Goal: Register for event/course

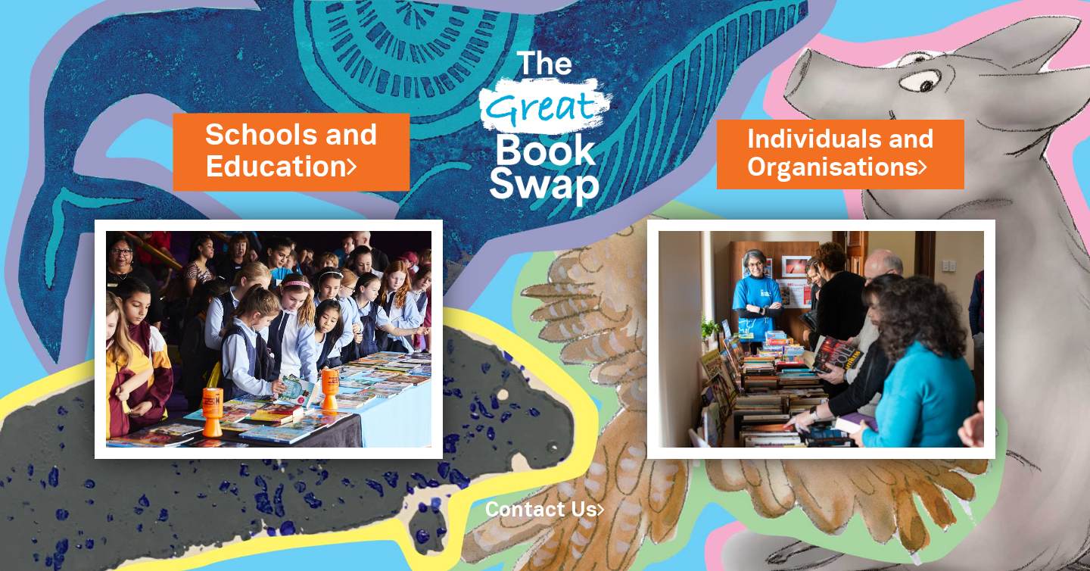
click at [292, 154] on link "Schools and Education" at bounding box center [290, 152] width 173 height 72
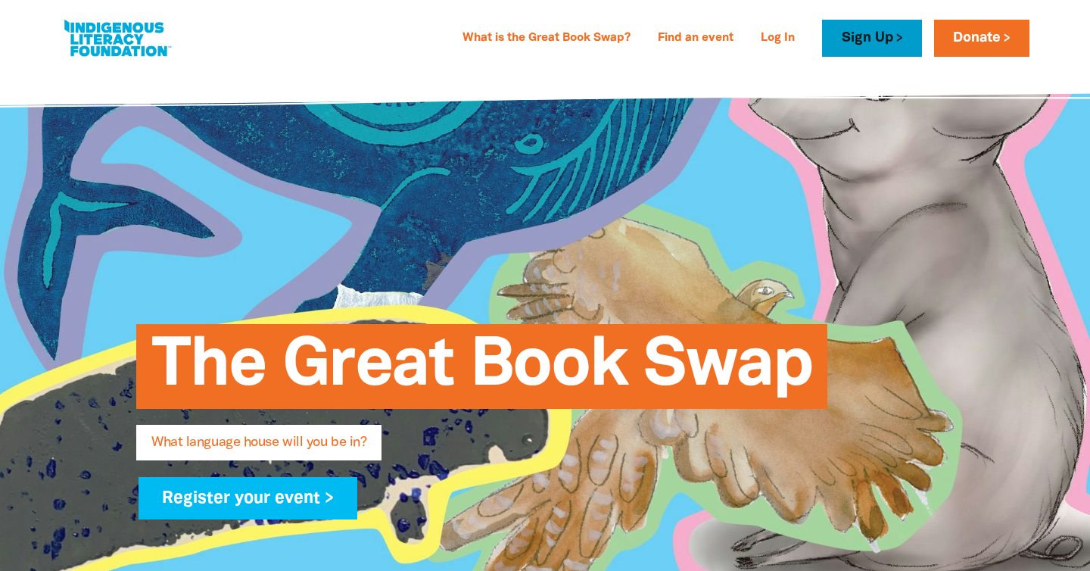
click at [871, 46] on link "Sign Up" at bounding box center [871, 38] width 99 height 37
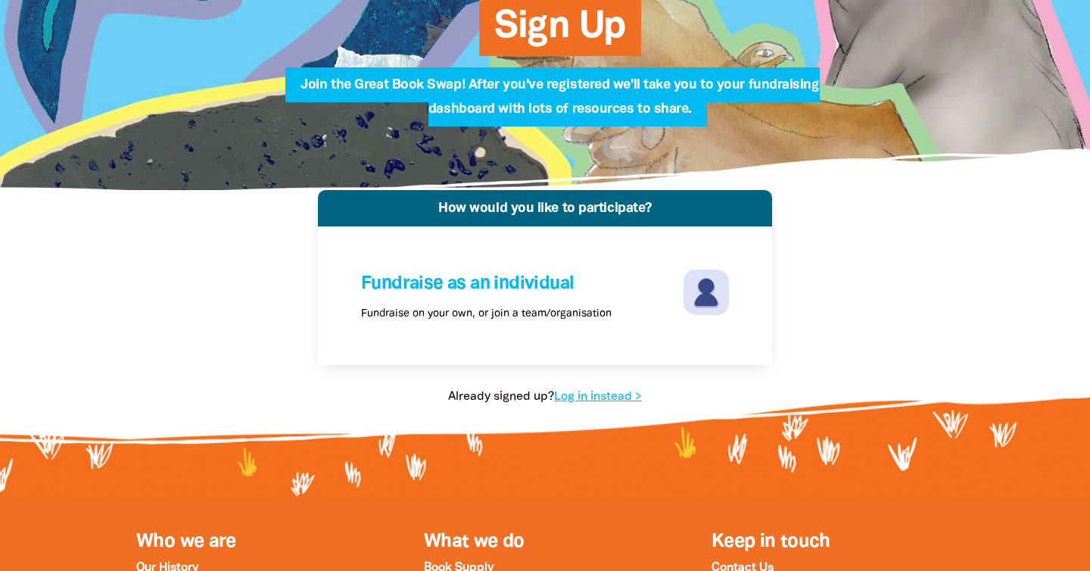
scroll to position [203, 0]
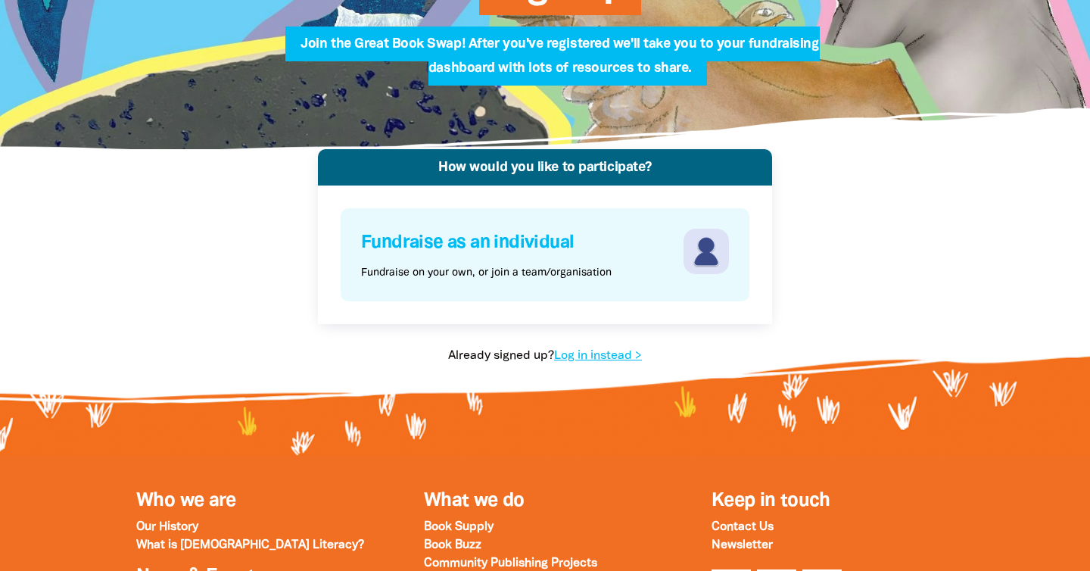
click at [560, 241] on h4 "Fundraise as an individual" at bounding box center [520, 243] width 319 height 29
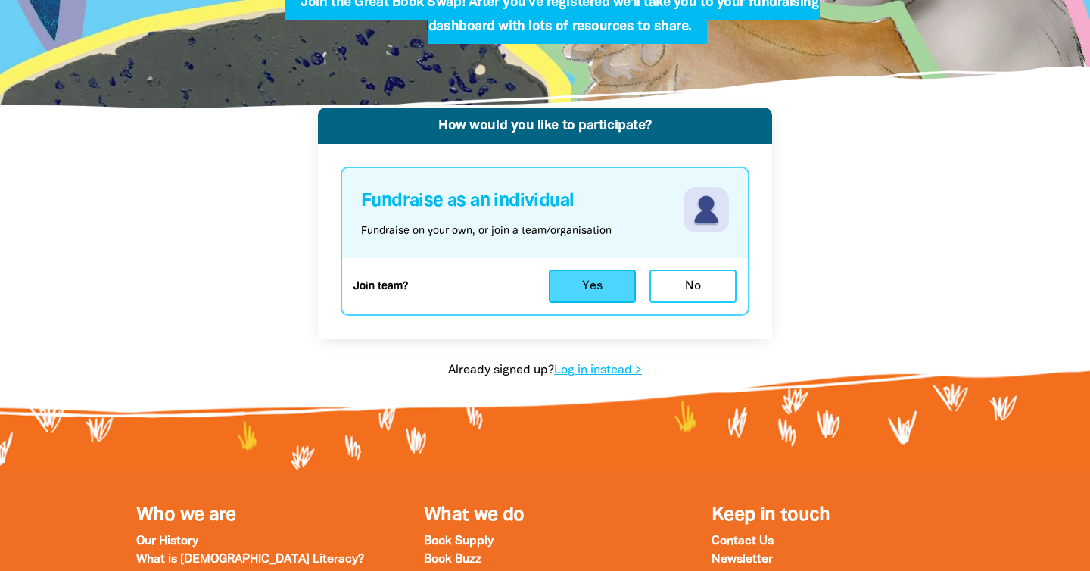
scroll to position [243, 0]
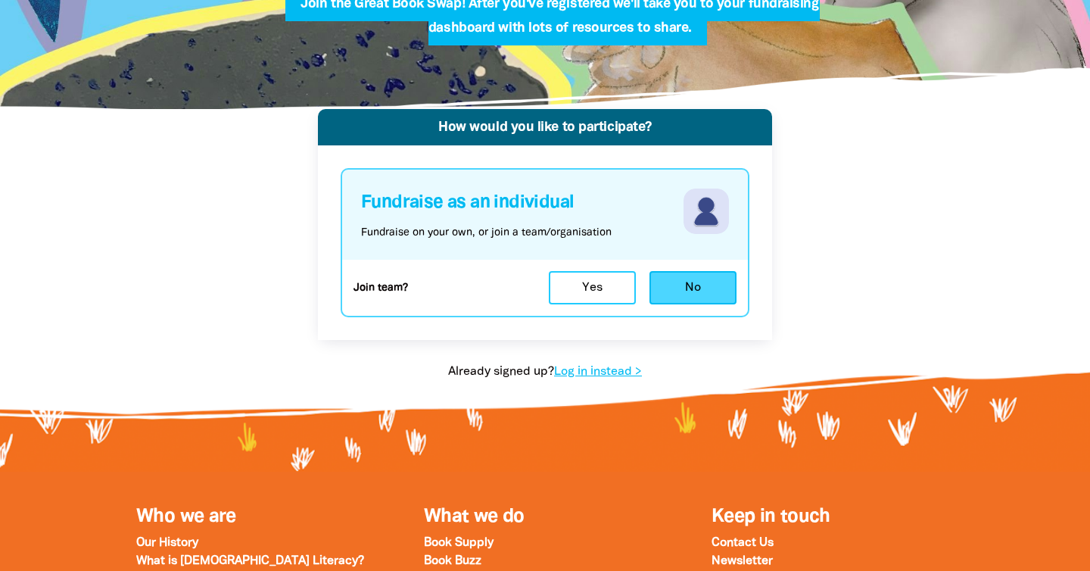
click at [671, 284] on button "No" at bounding box center [693, 287] width 87 height 33
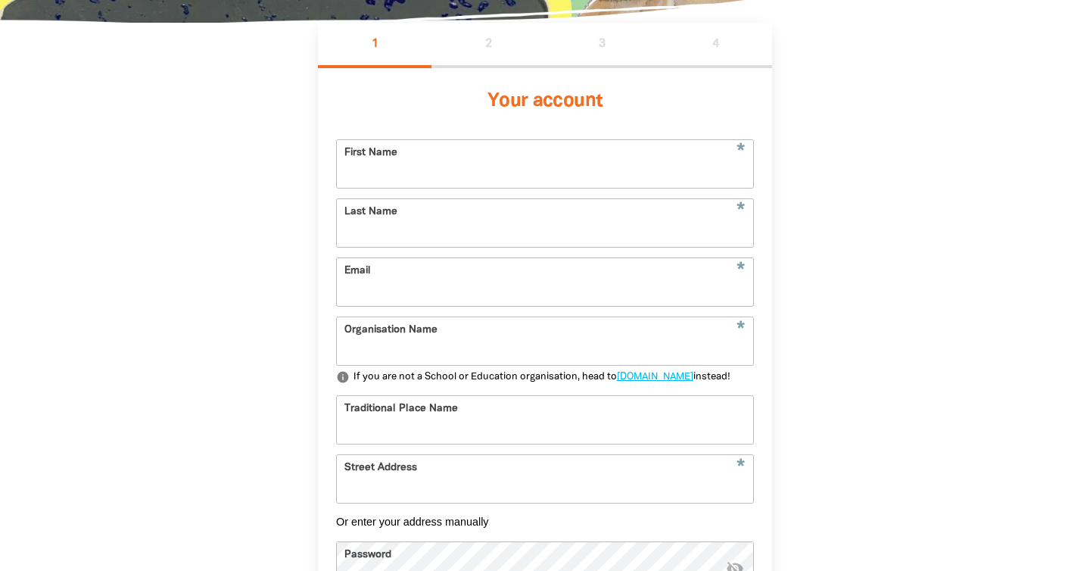
scroll to position [335, 0]
